Goal: Transaction & Acquisition: Obtain resource

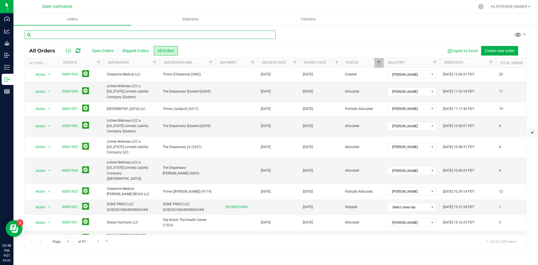
click at [140, 37] on input "text" at bounding box center [150, 35] width 251 height 8
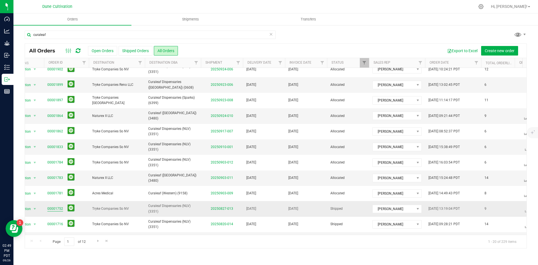
scroll to position [0, 15]
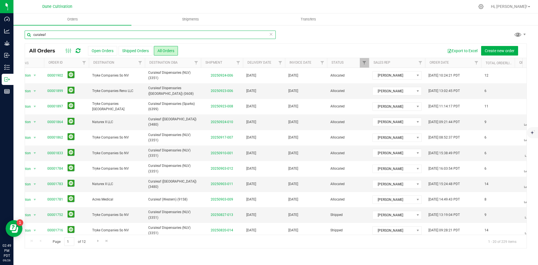
click at [90, 36] on input "curaleaf" at bounding box center [150, 35] width 251 height 8
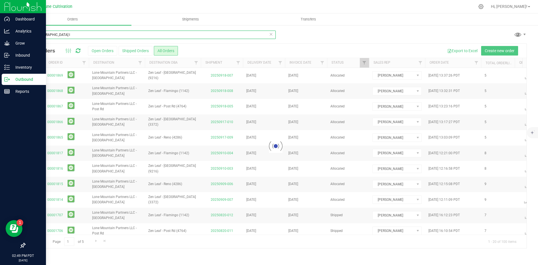
type input "zen l"
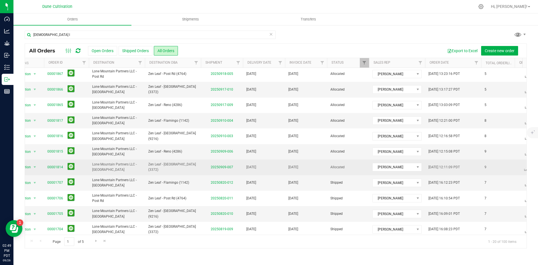
scroll to position [0, 15]
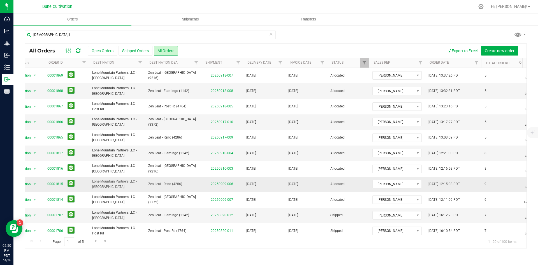
drag, startPoint x: 52, startPoint y: 185, endPoint x: 80, endPoint y: 187, distance: 27.6
click at [80, 187] on span "00001815" at bounding box center [66, 184] width 38 height 9
click at [272, 32] on icon at bounding box center [271, 34] width 4 height 7
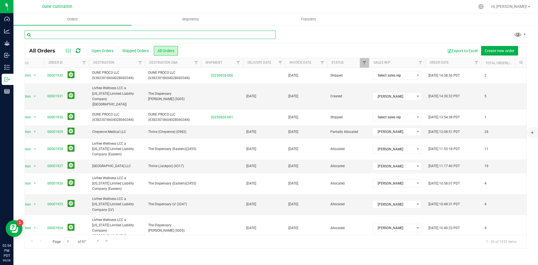
click at [103, 38] on input "text" at bounding box center [150, 35] width 251 height 8
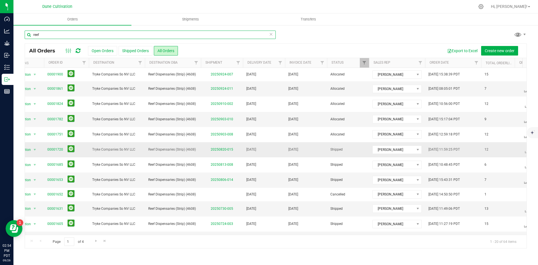
type input "reef"
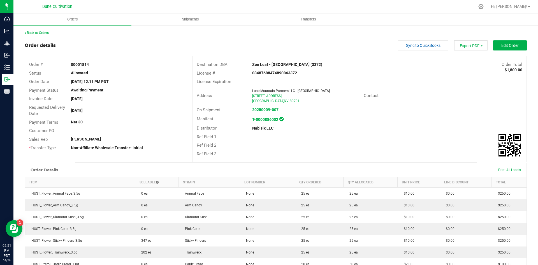
click at [456, 47] on span "Export PDF" at bounding box center [471, 45] width 34 height 10
click at [467, 63] on span "Invoice PDF" at bounding box center [467, 63] width 35 height 8
click at [461, 41] on span "Export PDF" at bounding box center [471, 45] width 34 height 10
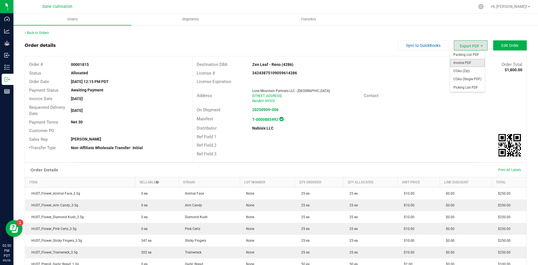
click at [468, 62] on span "Invoice PDF" at bounding box center [467, 63] width 35 height 8
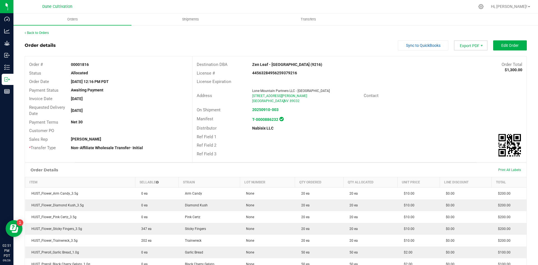
click at [459, 46] on span "Export PDF" at bounding box center [471, 45] width 34 height 10
click at [459, 64] on span "Invoice PDF" at bounding box center [467, 63] width 35 height 8
click at [473, 45] on span "Export PDF" at bounding box center [471, 45] width 34 height 10
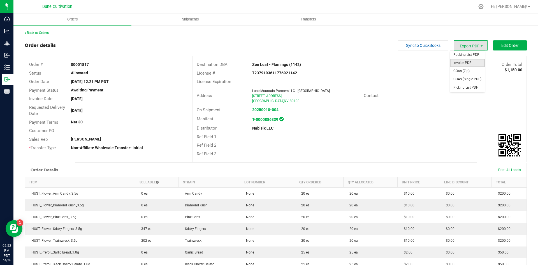
click at [469, 62] on span "Invoice PDF" at bounding box center [467, 63] width 35 height 8
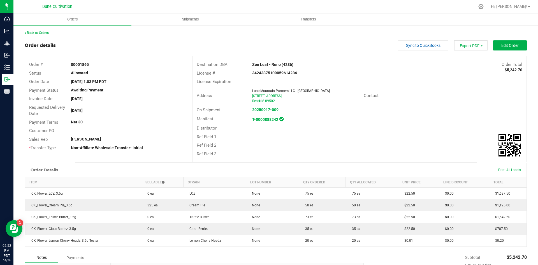
click at [465, 43] on span "Export PDF" at bounding box center [471, 45] width 34 height 10
click at [467, 61] on span "Invoice PDF" at bounding box center [467, 63] width 35 height 8
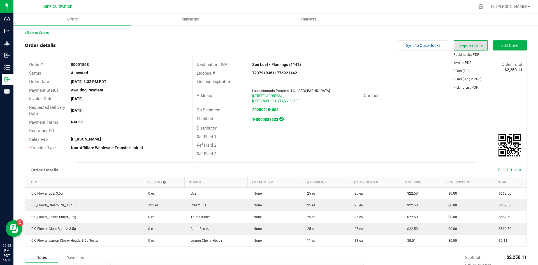
click at [468, 45] on span "Export PDF" at bounding box center [471, 45] width 34 height 10
click at [464, 62] on span "Invoice PDF" at bounding box center [467, 63] width 35 height 8
click at [466, 45] on span "Export PDF" at bounding box center [471, 45] width 34 height 10
click at [468, 61] on span "Invoice PDF" at bounding box center [467, 63] width 35 height 8
click at [462, 45] on span "Export PDF" at bounding box center [471, 45] width 34 height 10
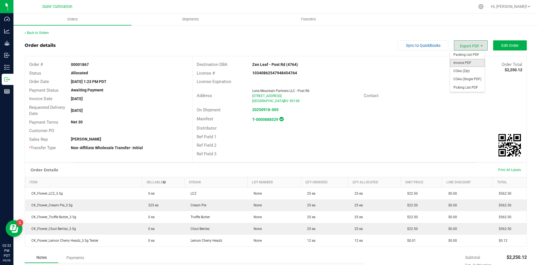
click at [469, 61] on span "Invoice PDF" at bounding box center [467, 63] width 35 height 8
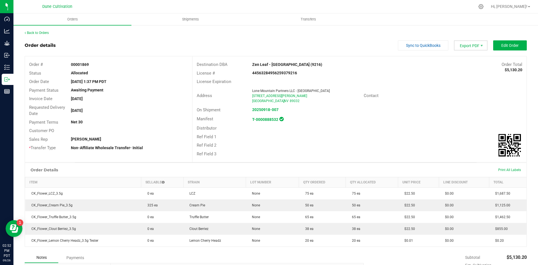
click at [460, 47] on span "Export PDF" at bounding box center [471, 45] width 34 height 10
click at [463, 63] on span "Invoice PDF" at bounding box center [467, 63] width 35 height 8
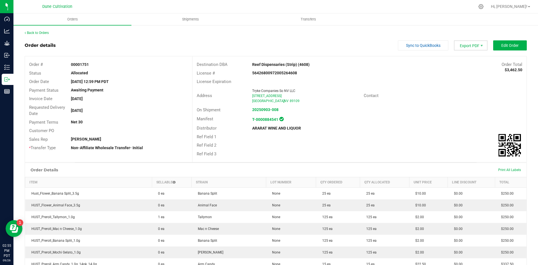
click at [475, 46] on span "Export PDF" at bounding box center [471, 45] width 34 height 10
click at [471, 61] on span "Invoice PDF" at bounding box center [467, 63] width 35 height 8
